Goal: Check status: Check status

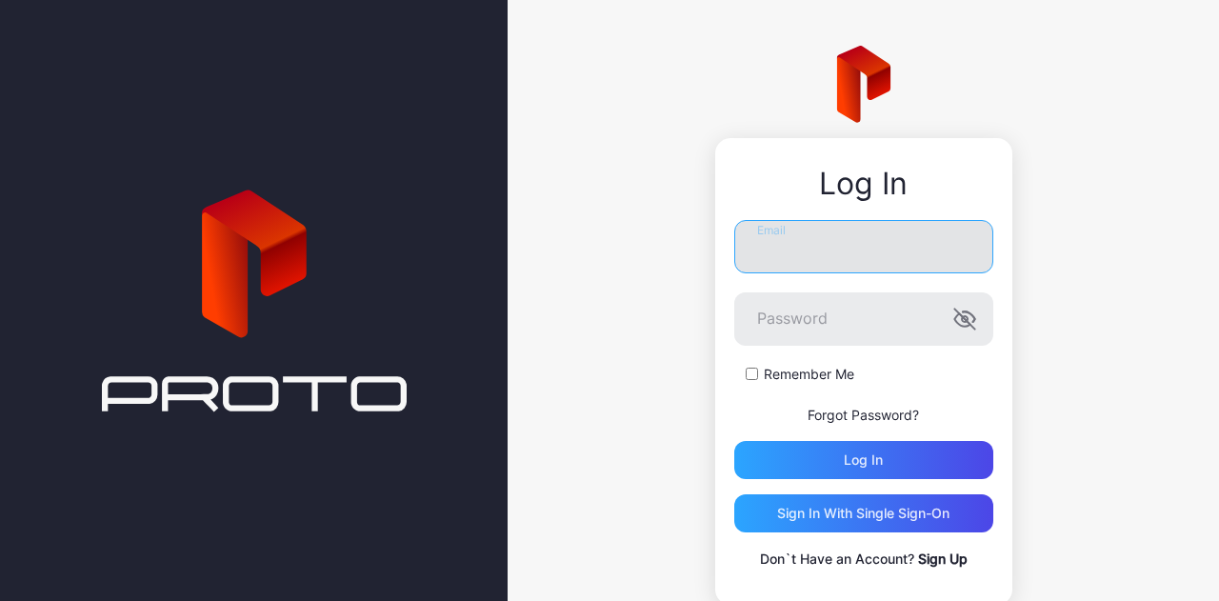
click at [833, 236] on input "Email" at bounding box center [863, 246] width 259 height 53
paste input "**********"
type input "**********"
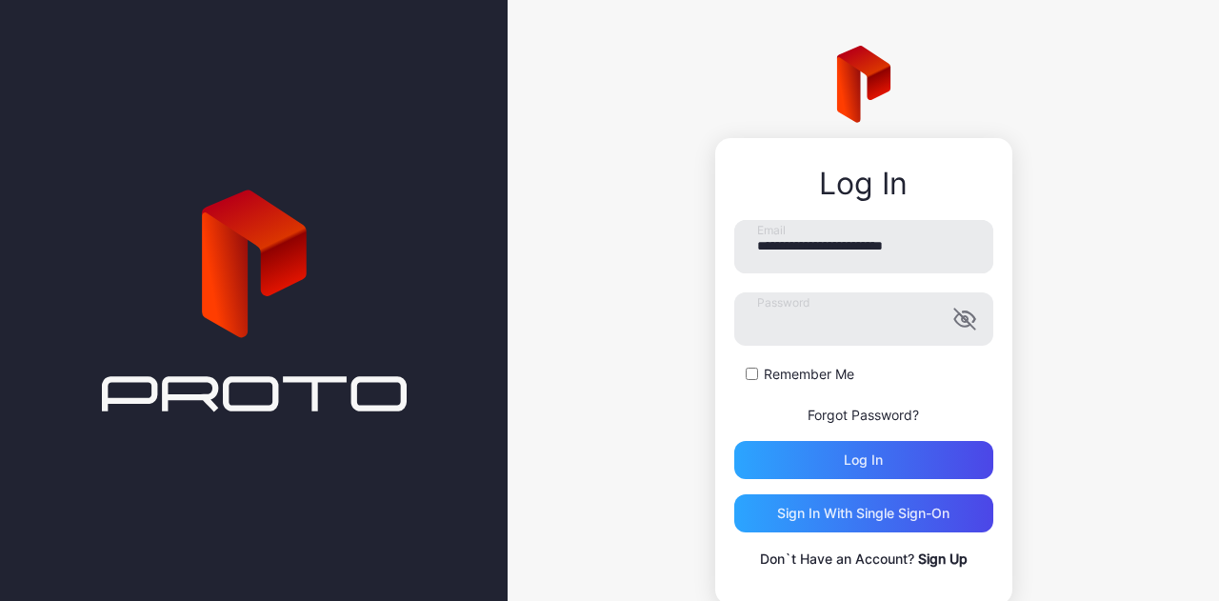
click at [807, 482] on div "**********" at bounding box center [863, 395] width 259 height 350
click at [808, 473] on div "Log in" at bounding box center [863, 460] width 259 height 38
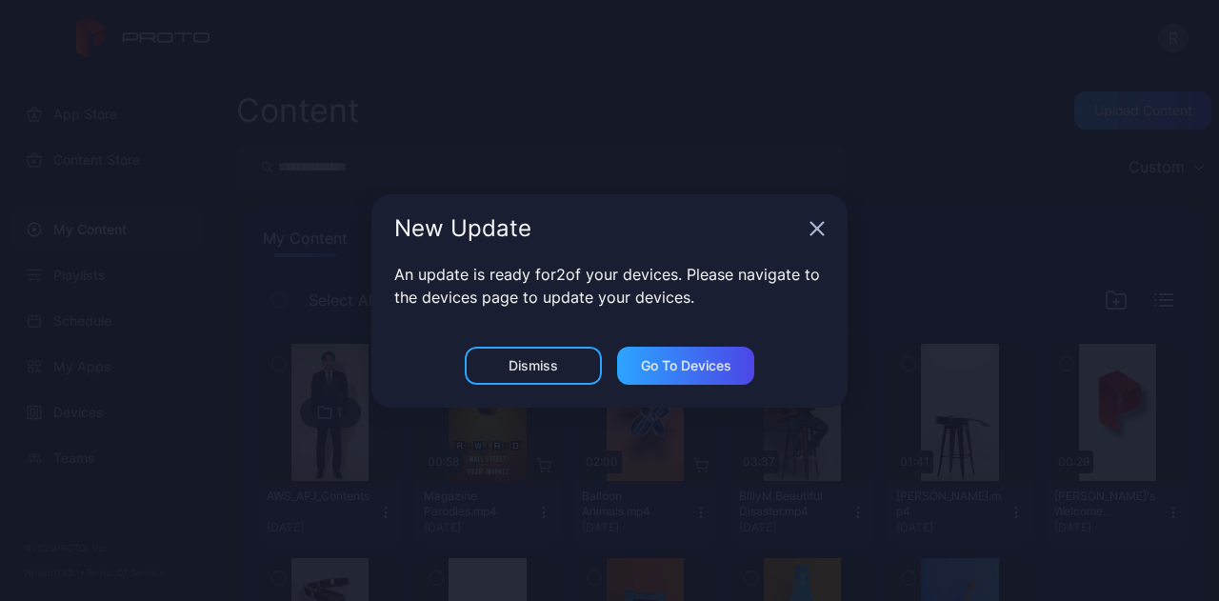
click at [812, 234] on icon "button" at bounding box center [817, 228] width 12 height 12
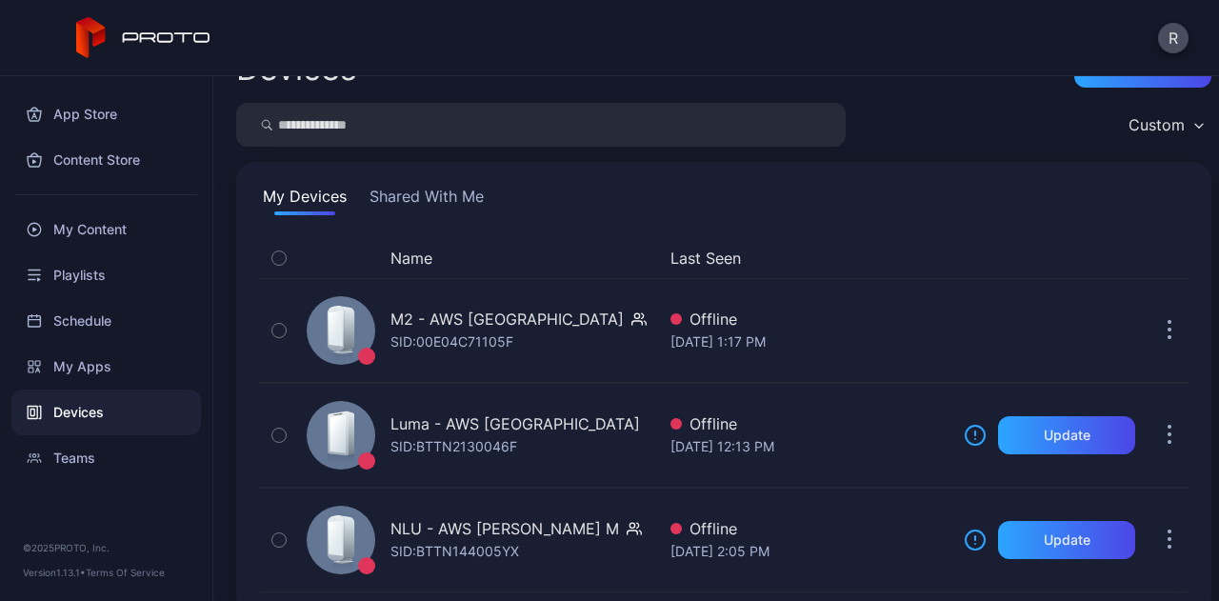
scroll to position [69, 0]
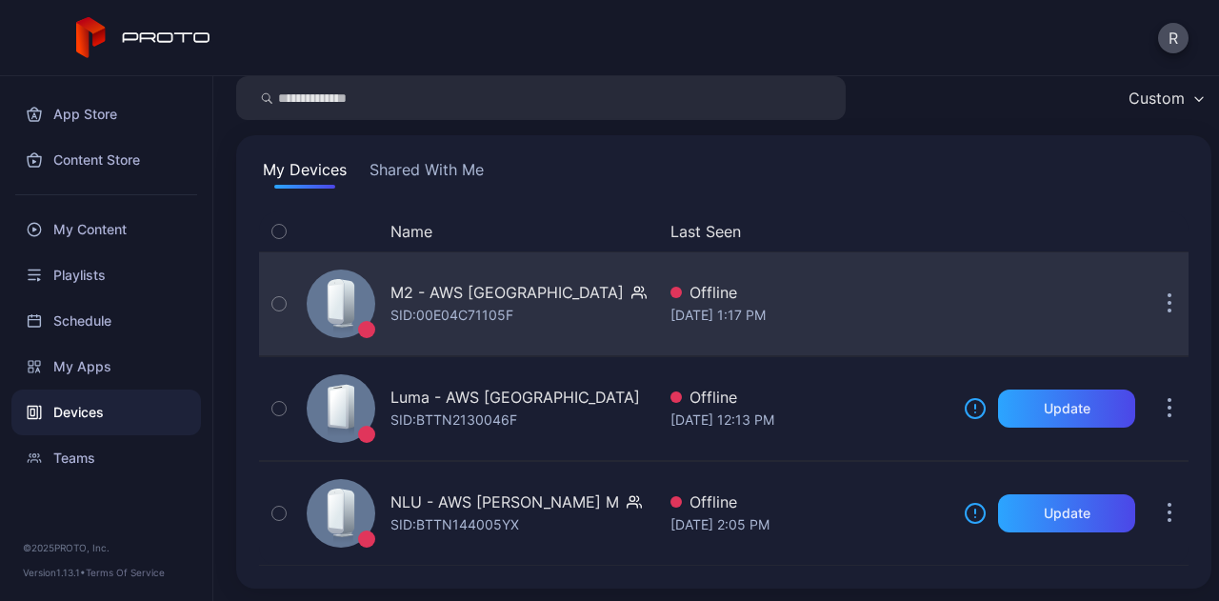
click at [590, 311] on div "M2 - AWS [GEOGRAPHIC_DATA] SID: 00E04C71105F" at bounding box center [477, 303] width 356 height 95
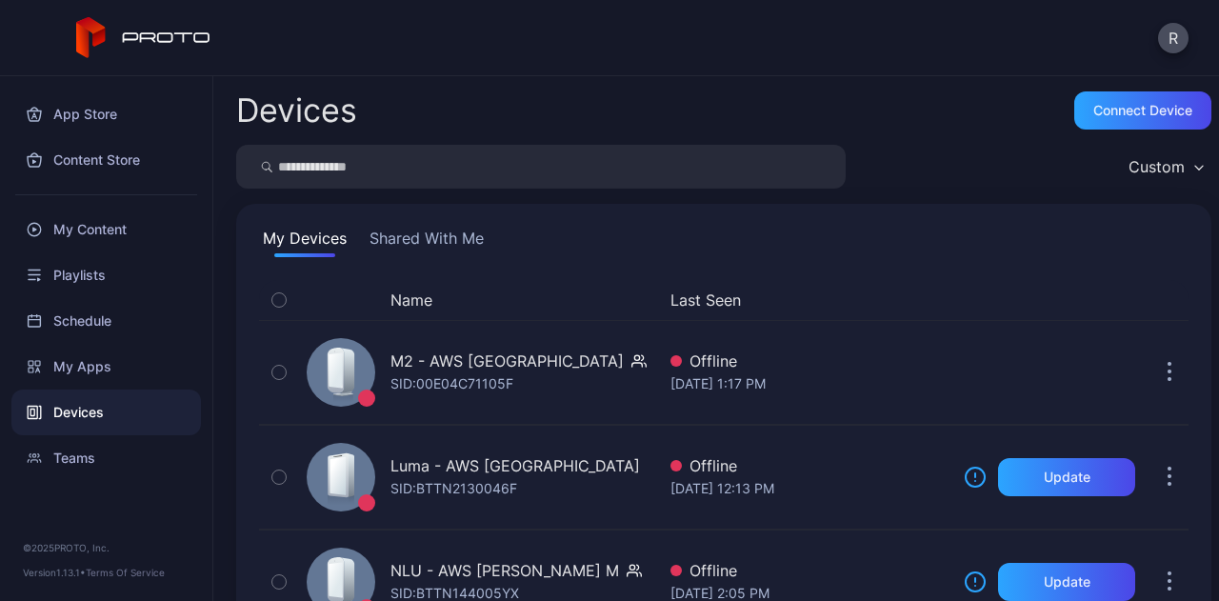
scroll to position [69, 0]
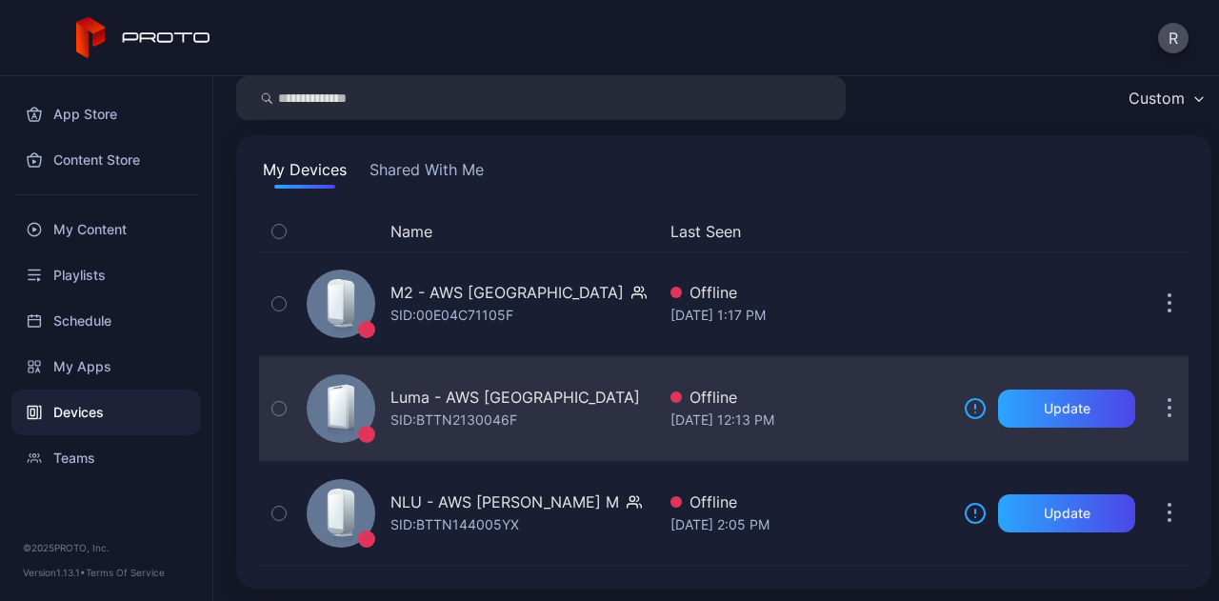
click at [566, 389] on div "Luma - AWS [GEOGRAPHIC_DATA] SID: BTTN2130046F" at bounding box center [477, 408] width 356 height 95
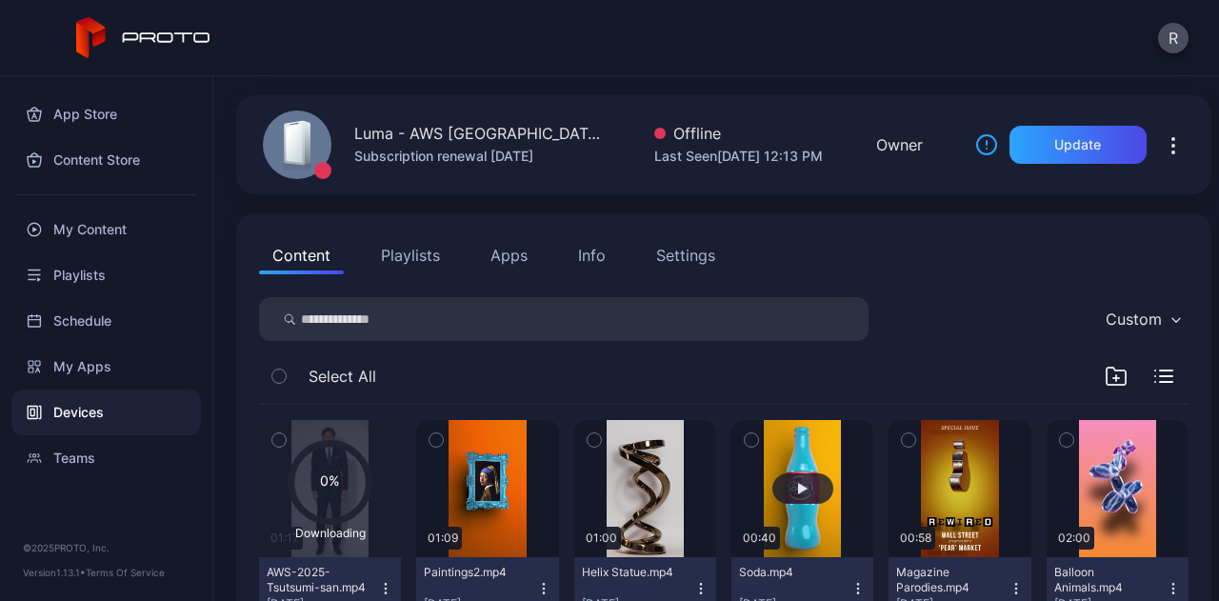
scroll to position [57, 0]
click at [337, 487] on icon at bounding box center [329, 483] width 78 height 78
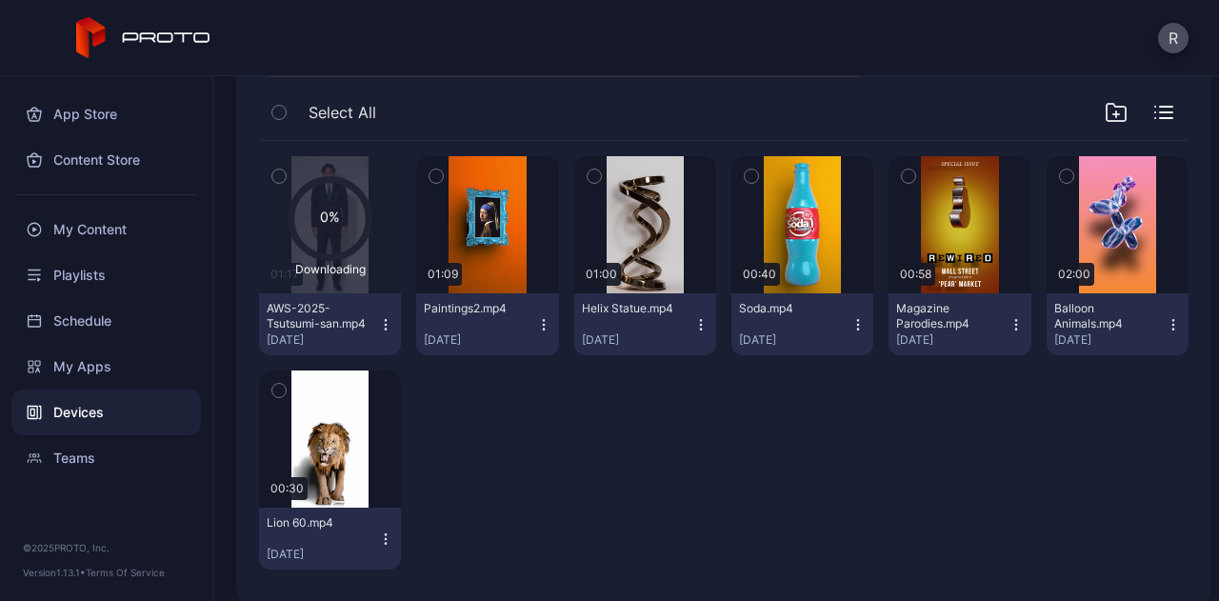
click at [328, 248] on icon at bounding box center [329, 219] width 78 height 78
click at [380, 325] on icon "button" at bounding box center [385, 324] width 15 height 15
click at [460, 414] on div at bounding box center [487, 469] width 142 height 199
click at [326, 228] on icon at bounding box center [329, 219] width 78 height 78
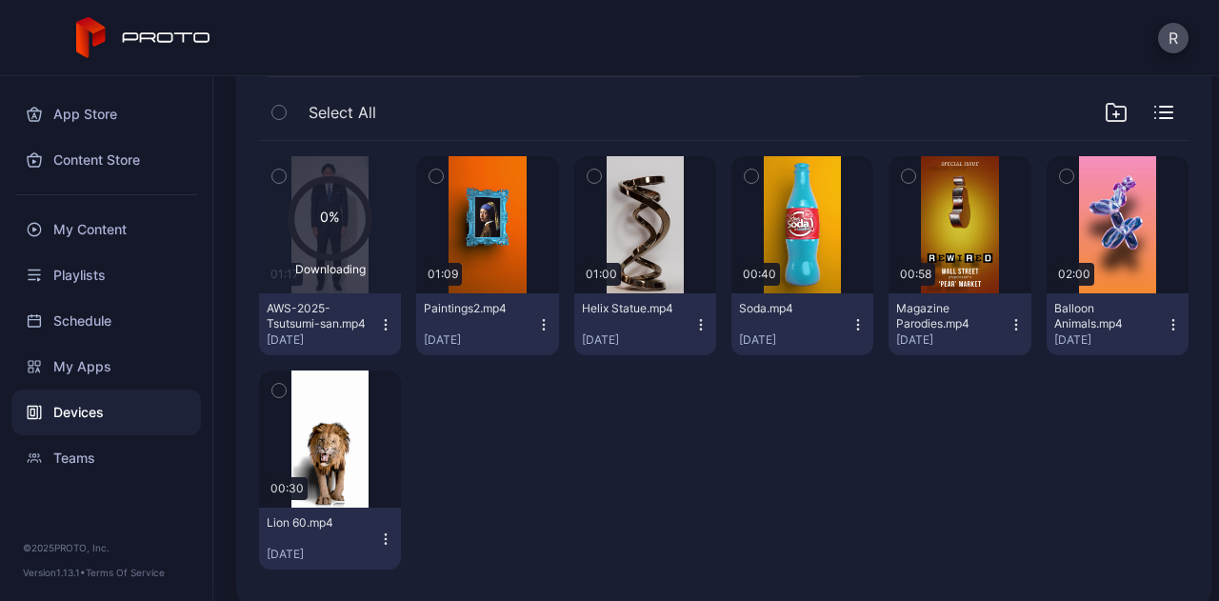
click at [701, 460] on div "0% Downloading 01:17 AWS-2025-Tsutsumi-san.mp4 [DATE] 01:09 Paintings2.mp4 [DAT…" at bounding box center [723, 363] width 929 height 444
click at [312, 290] on div "0% Downloading" at bounding box center [330, 224] width 142 height 137
